Goal: Find specific page/section: Find specific page/section

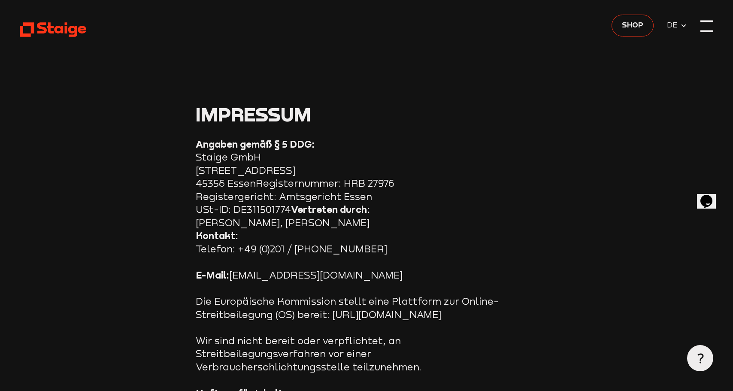
click at [706, 29] on div at bounding box center [706, 26] width 13 height 13
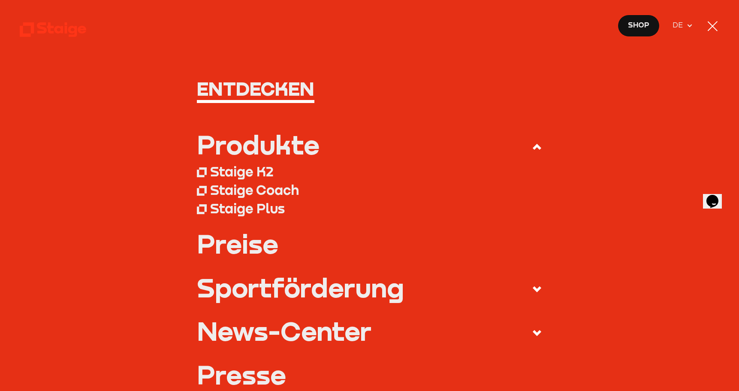
click at [267, 243] on link "Preise" at bounding box center [369, 243] width 345 height 26
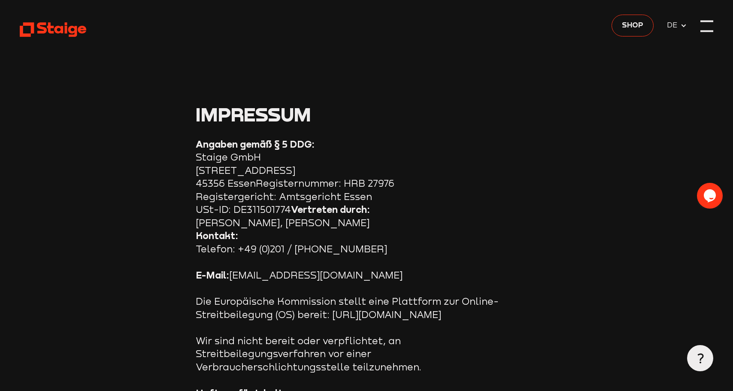
click at [702, 31] on div at bounding box center [706, 31] width 13 height 2
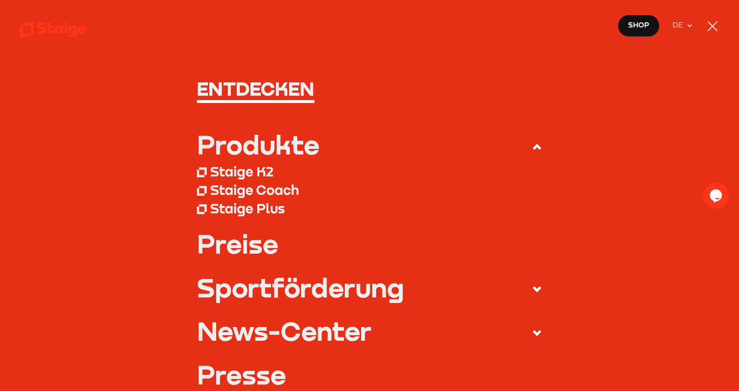
click at [245, 248] on link "Preise" at bounding box center [369, 243] width 345 height 26
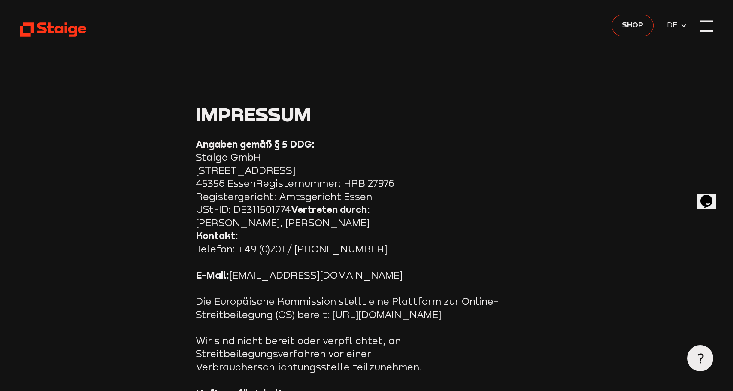
click at [708, 29] on div at bounding box center [706, 26] width 13 height 13
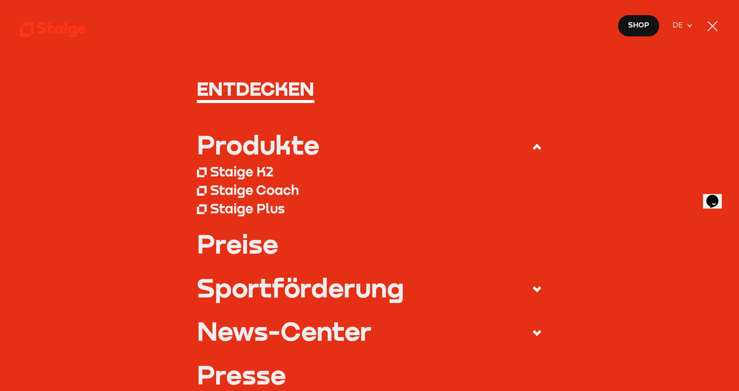
click at [242, 190] on div "Staige Coach" at bounding box center [254, 189] width 89 height 16
